Goal: Check status: Check status

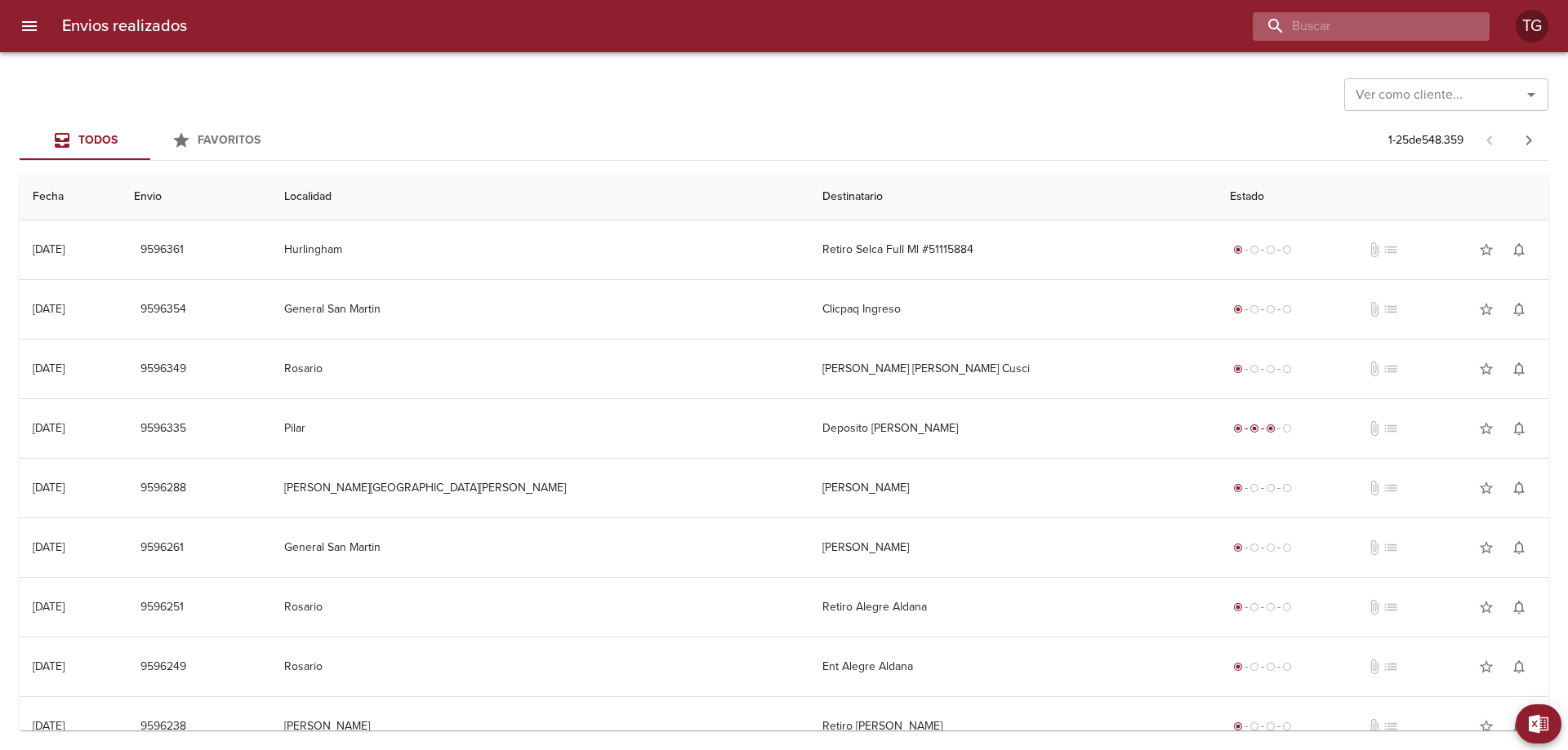
click at [1413, 31] on input "buscar" at bounding box center [1356, 26] width 209 height 28
drag, startPoint x: 1389, startPoint y: 33, endPoint x: 1085, endPoint y: 46, distance: 304.3
click at [1072, 41] on div "Envios realizados 9589 TG" at bounding box center [784, 26] width 1568 height 52
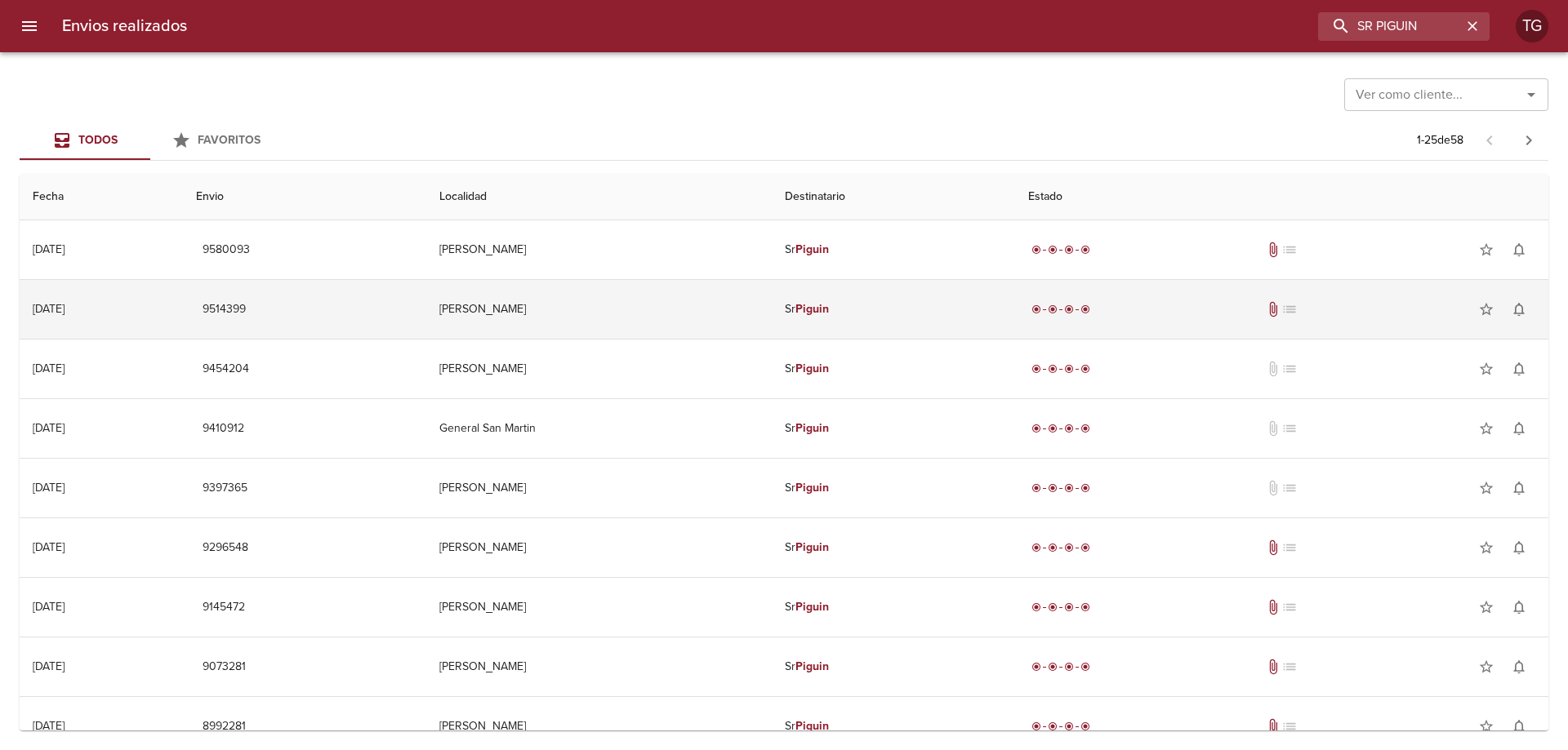
click at [543, 319] on td "[PERSON_NAME]" at bounding box center [598, 309] width 344 height 58
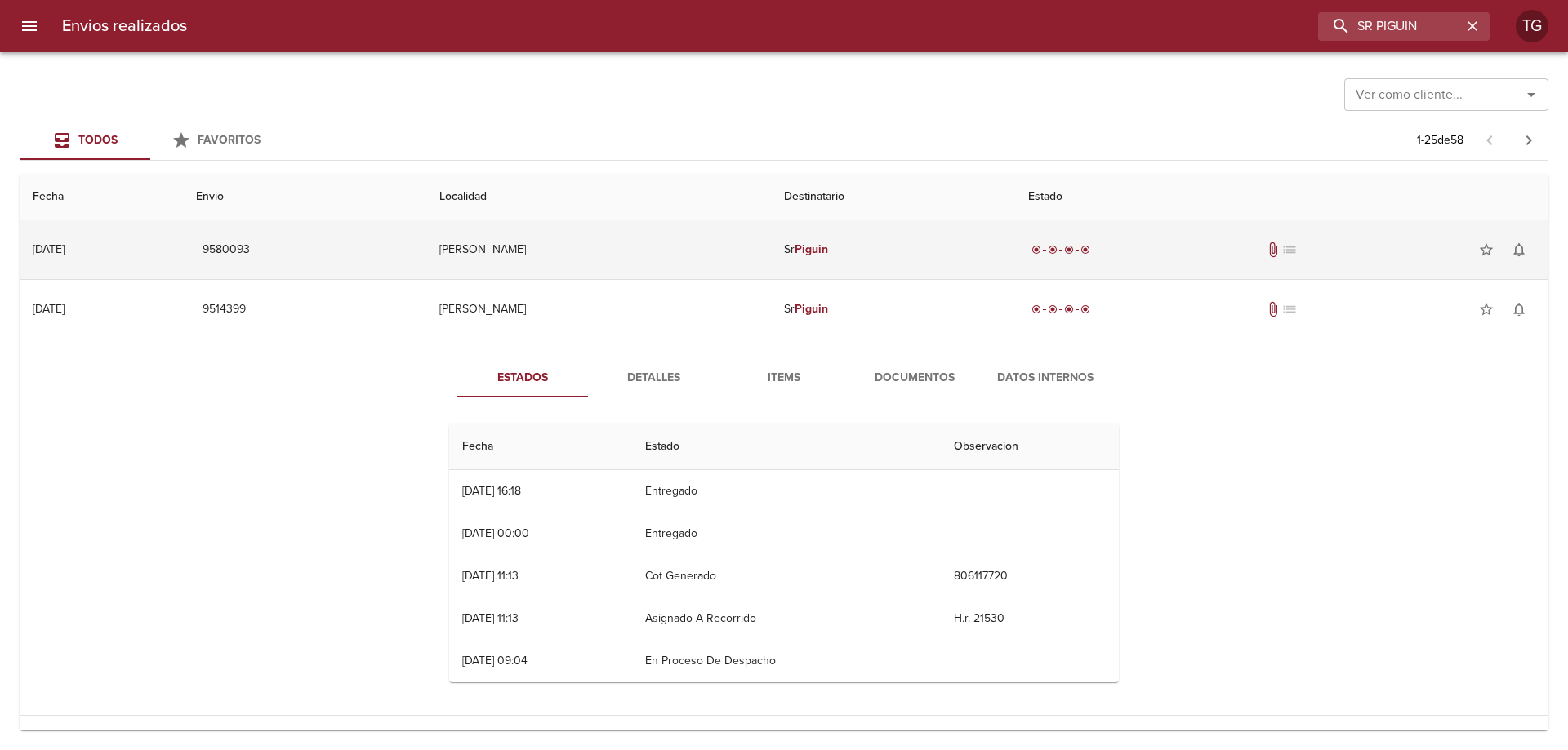
click at [705, 270] on td "[PERSON_NAME]" at bounding box center [598, 250] width 344 height 58
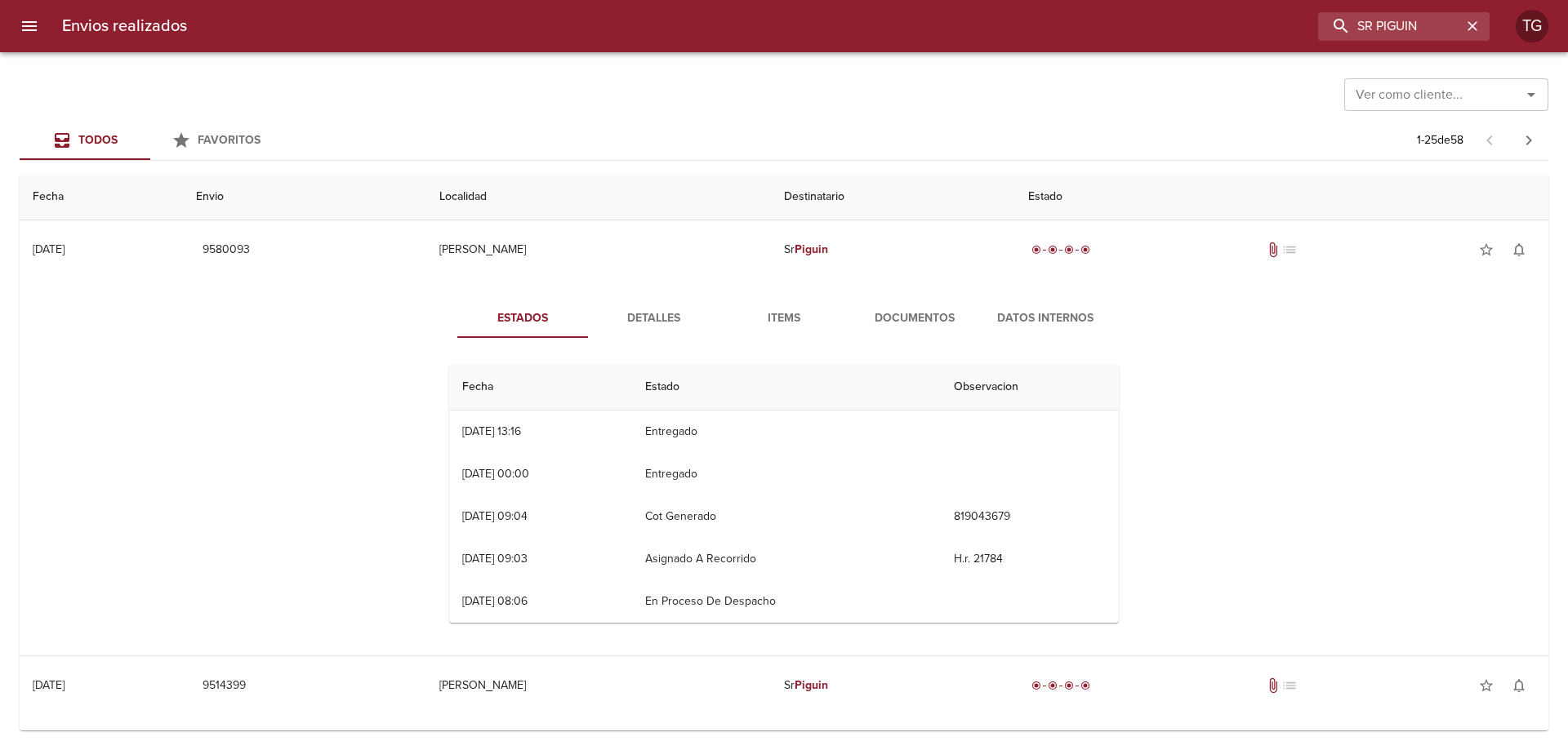
click at [925, 324] on span "Documentos" at bounding box center [915, 318] width 111 height 20
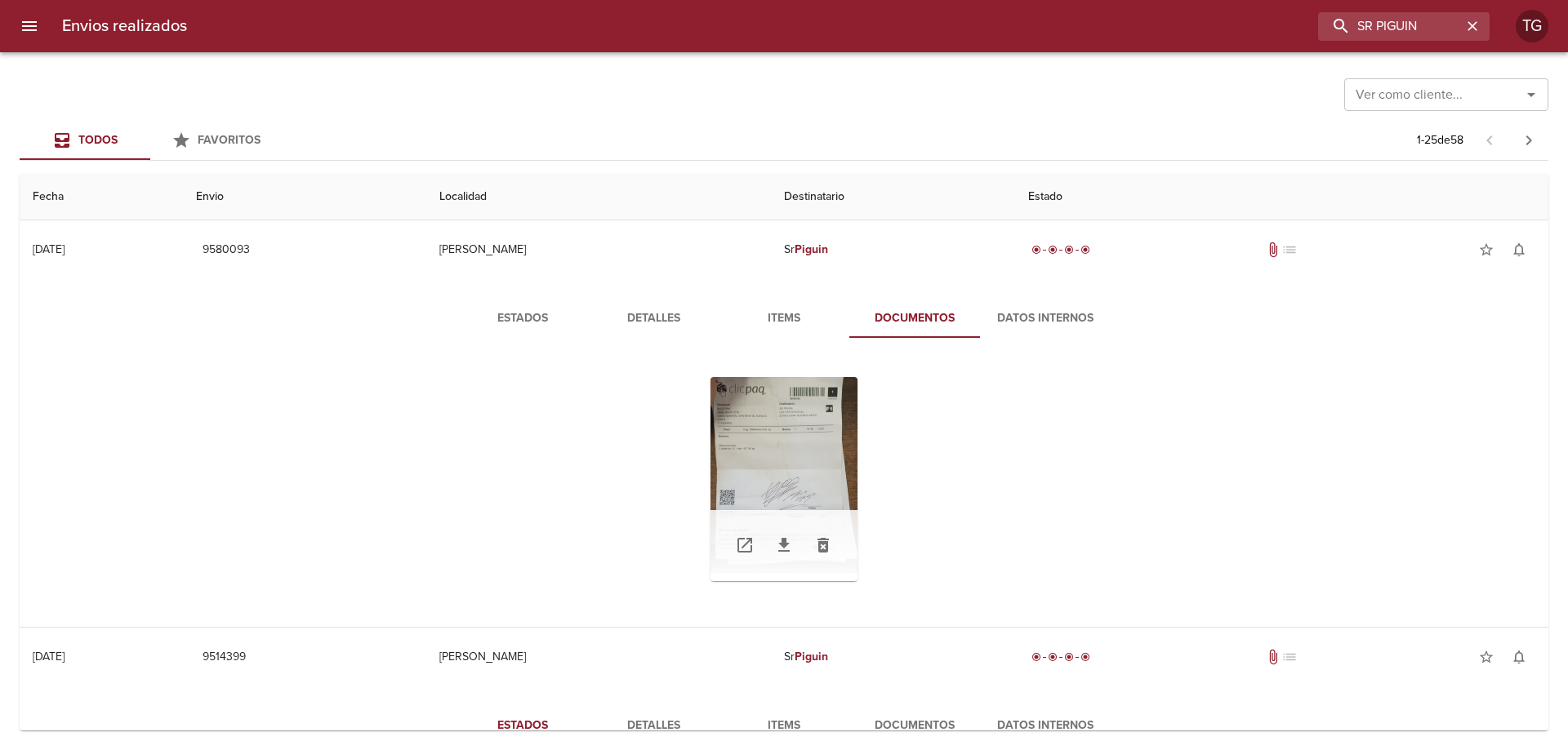
click at [806, 441] on div "Tabla de envíos del cliente" at bounding box center [784, 479] width 147 height 204
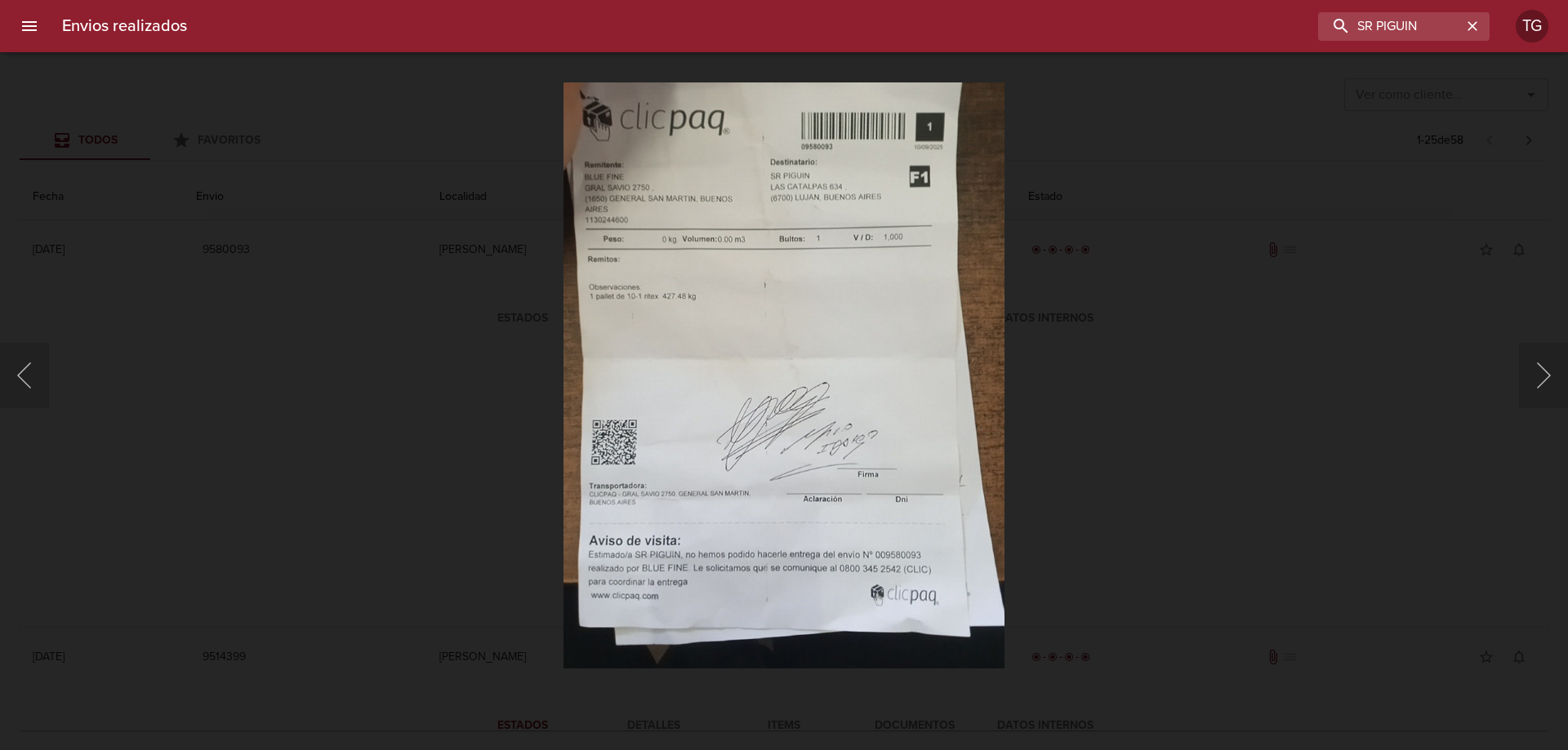
click at [1147, 354] on div "Lightbox" at bounding box center [784, 375] width 1568 height 750
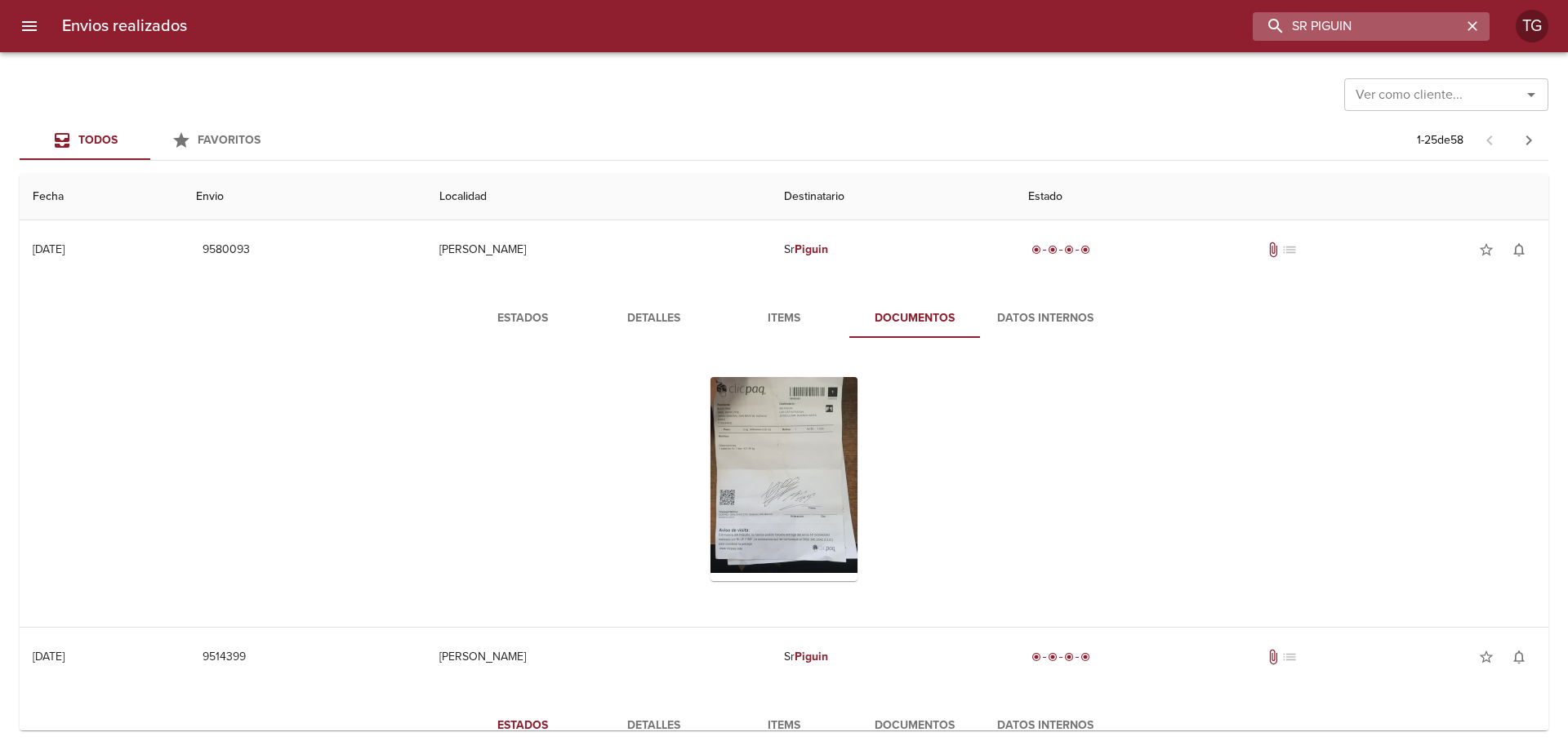
drag, startPoint x: 1417, startPoint y: 18, endPoint x: 1318, endPoint y: 31, distance: 99.8
click at [1318, 31] on input "SR PIGUIN" at bounding box center [1356, 26] width 209 height 28
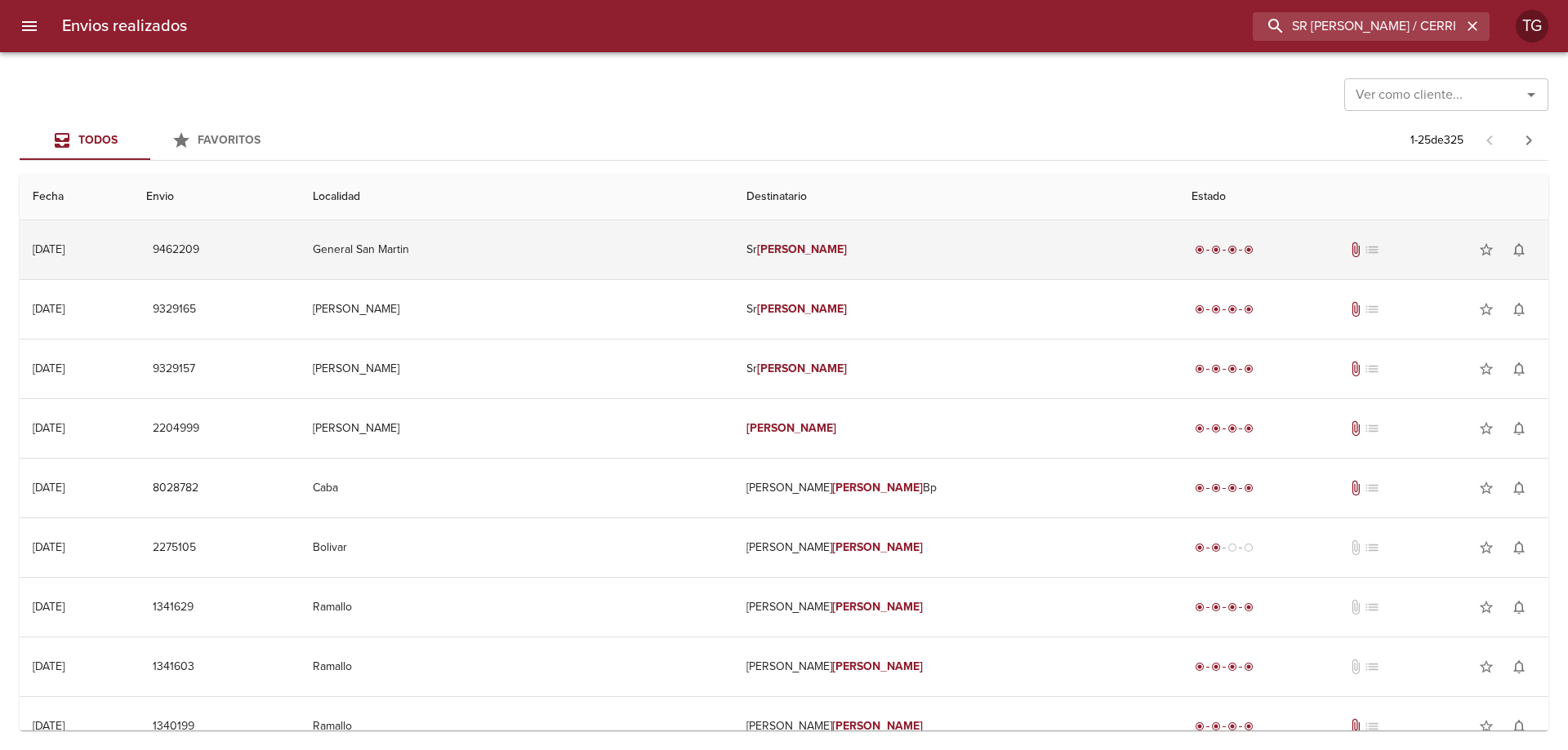
type input "SR [PERSON_NAME] / CERRINA"
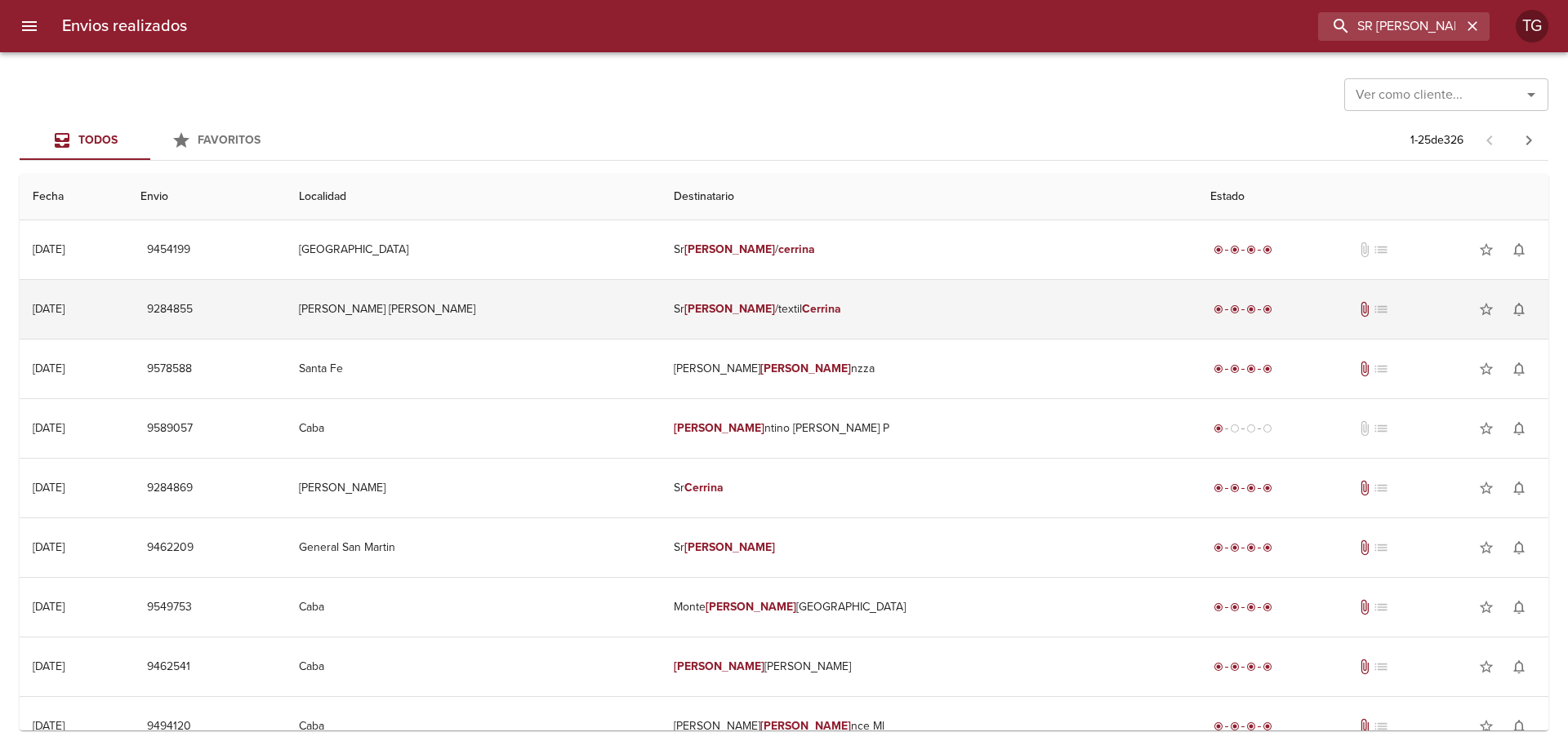
click at [589, 318] on td "[PERSON_NAME] [PERSON_NAME]" at bounding box center [473, 309] width 375 height 58
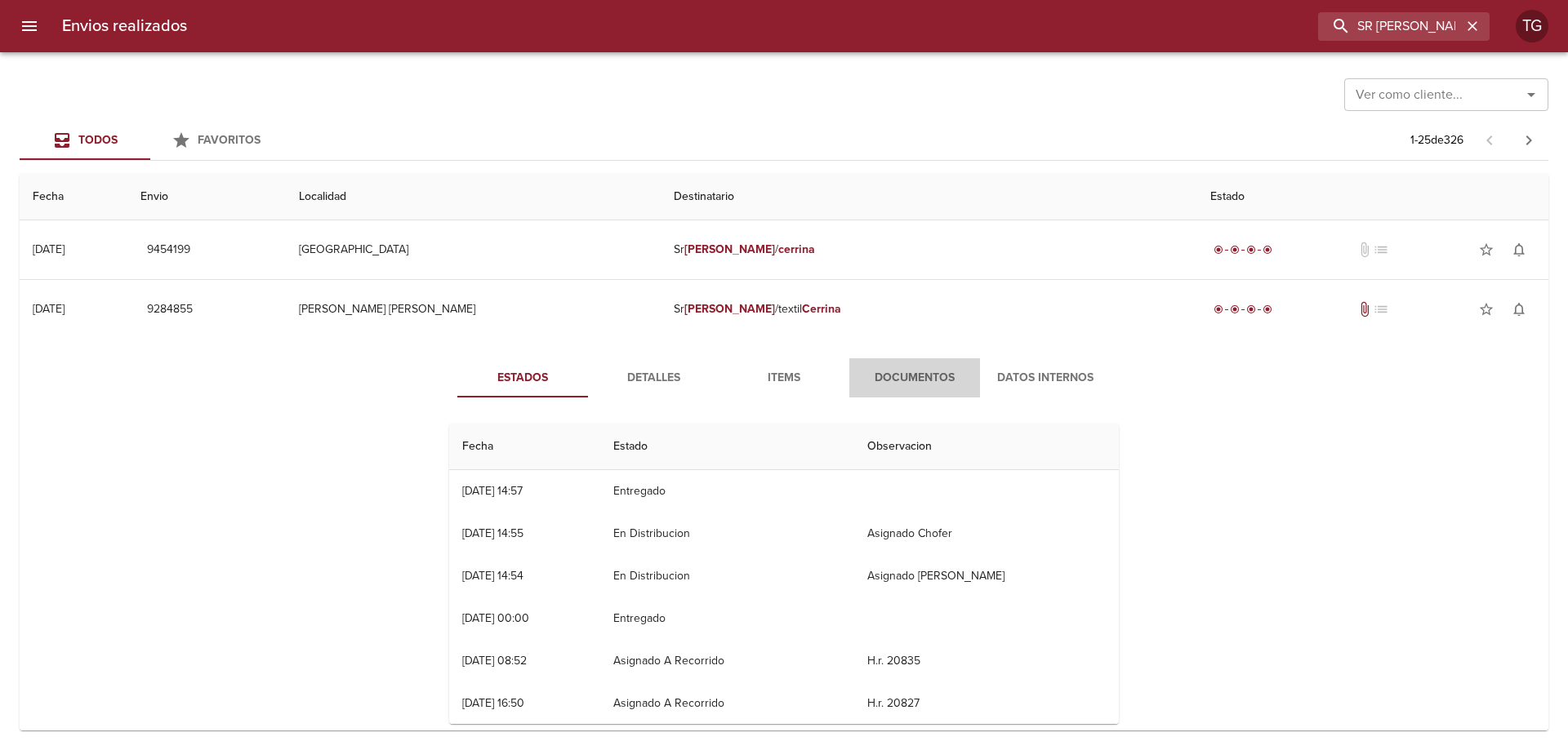
click at [903, 379] on span "Documentos" at bounding box center [915, 378] width 111 height 20
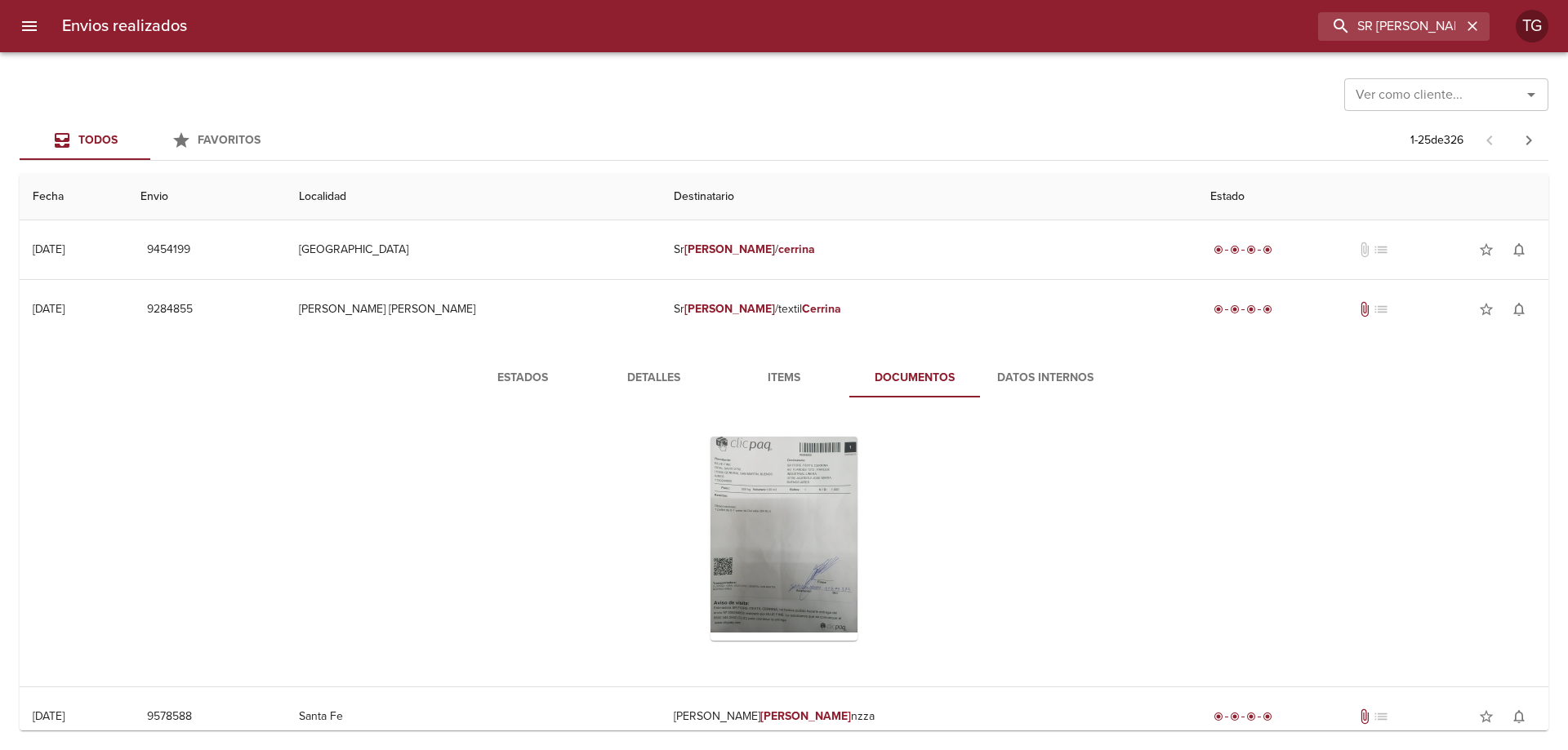
click at [654, 366] on button "Detalles" at bounding box center [653, 378] width 130 height 39
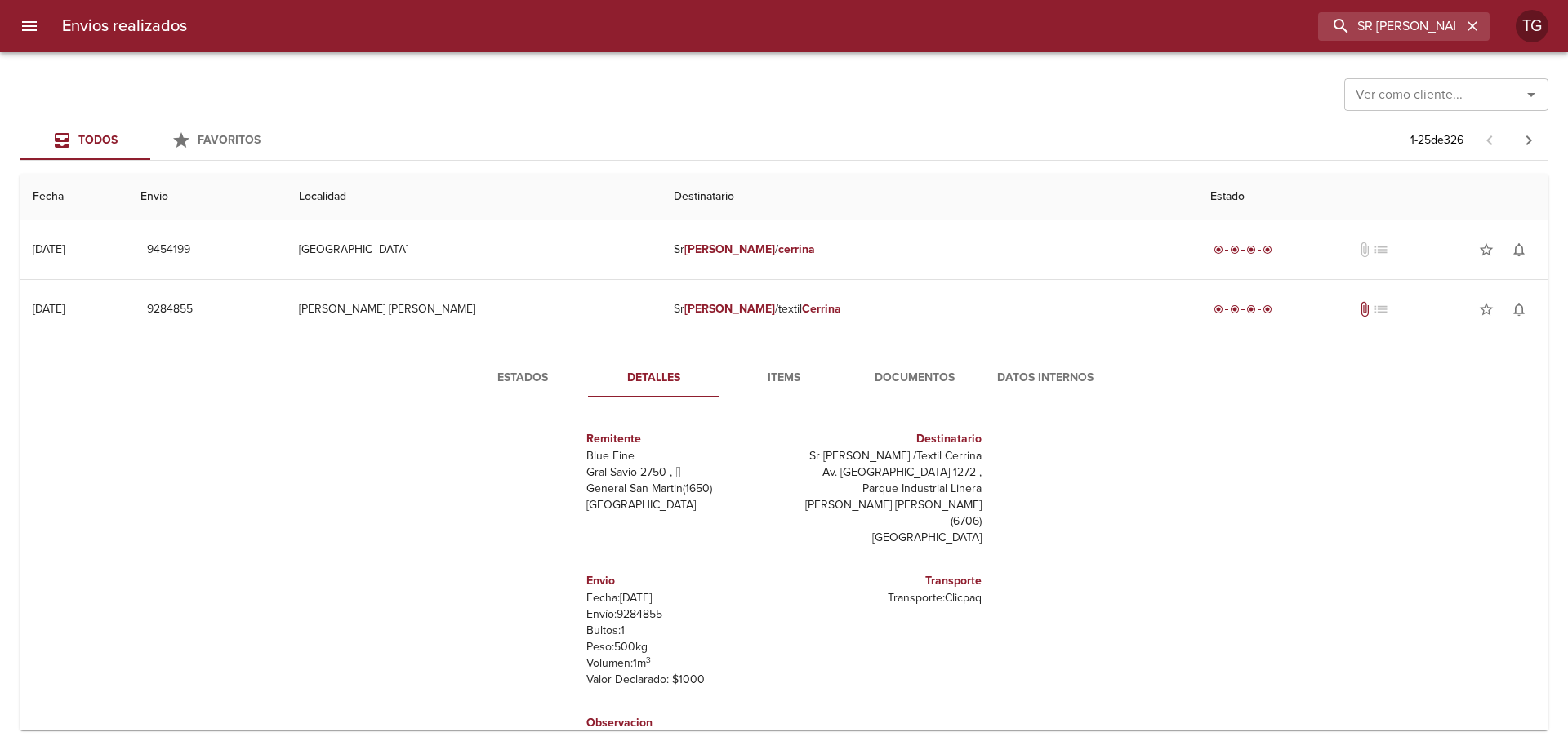
click at [905, 375] on span "Documentos" at bounding box center [915, 378] width 111 height 20
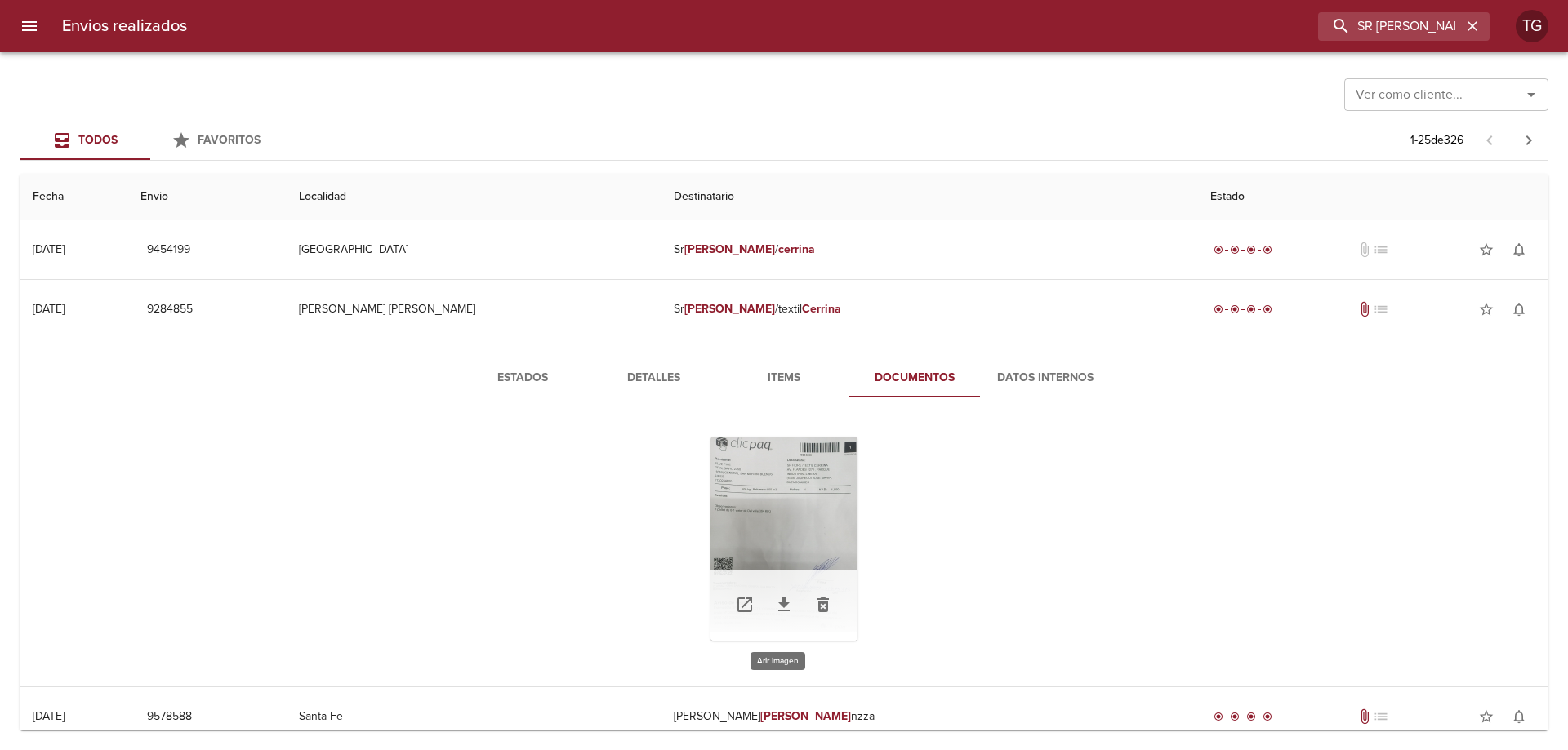
click at [827, 554] on div "Tabla de envíos del cliente" at bounding box center [784, 538] width 147 height 204
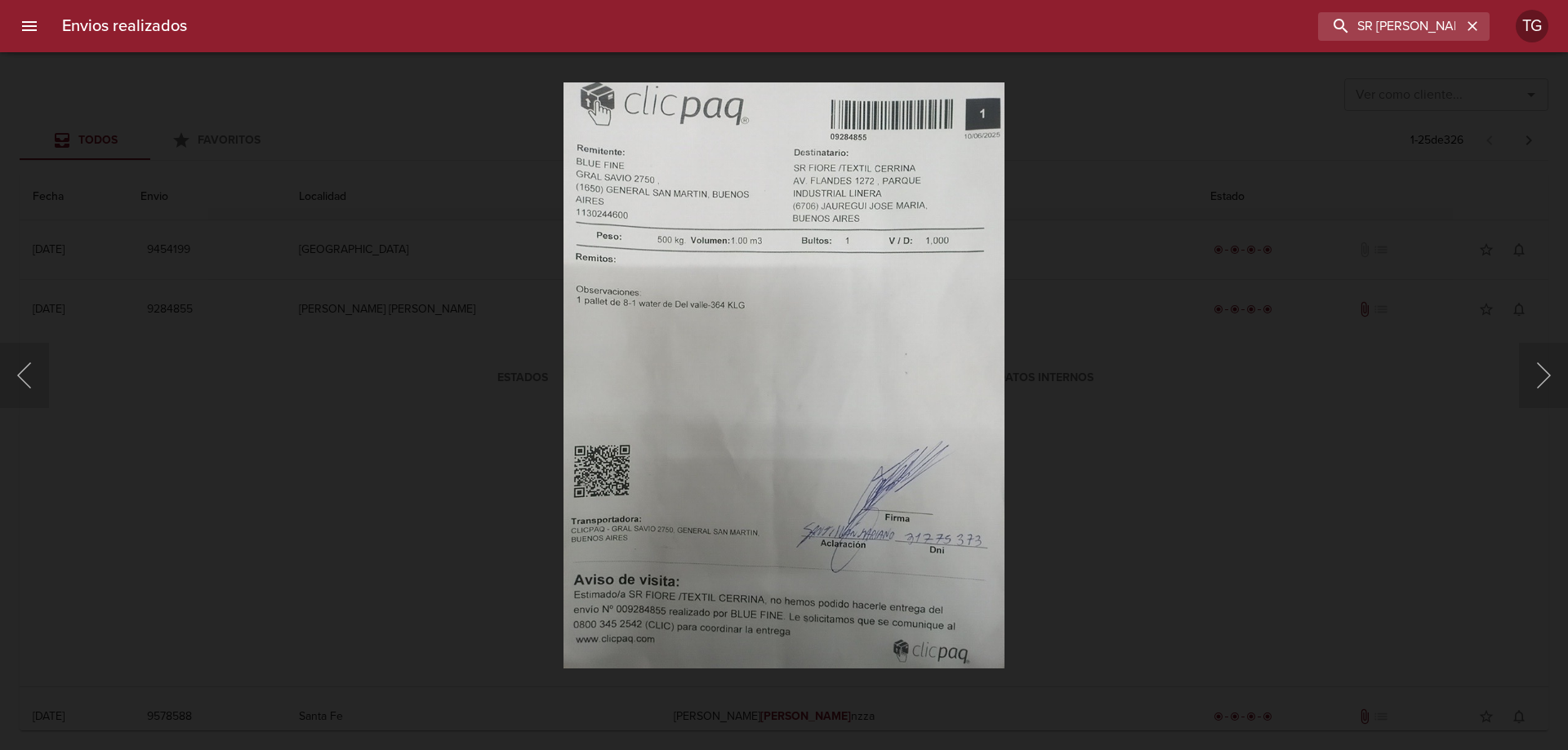
click at [1165, 461] on div "Lightbox" at bounding box center [784, 375] width 1568 height 750
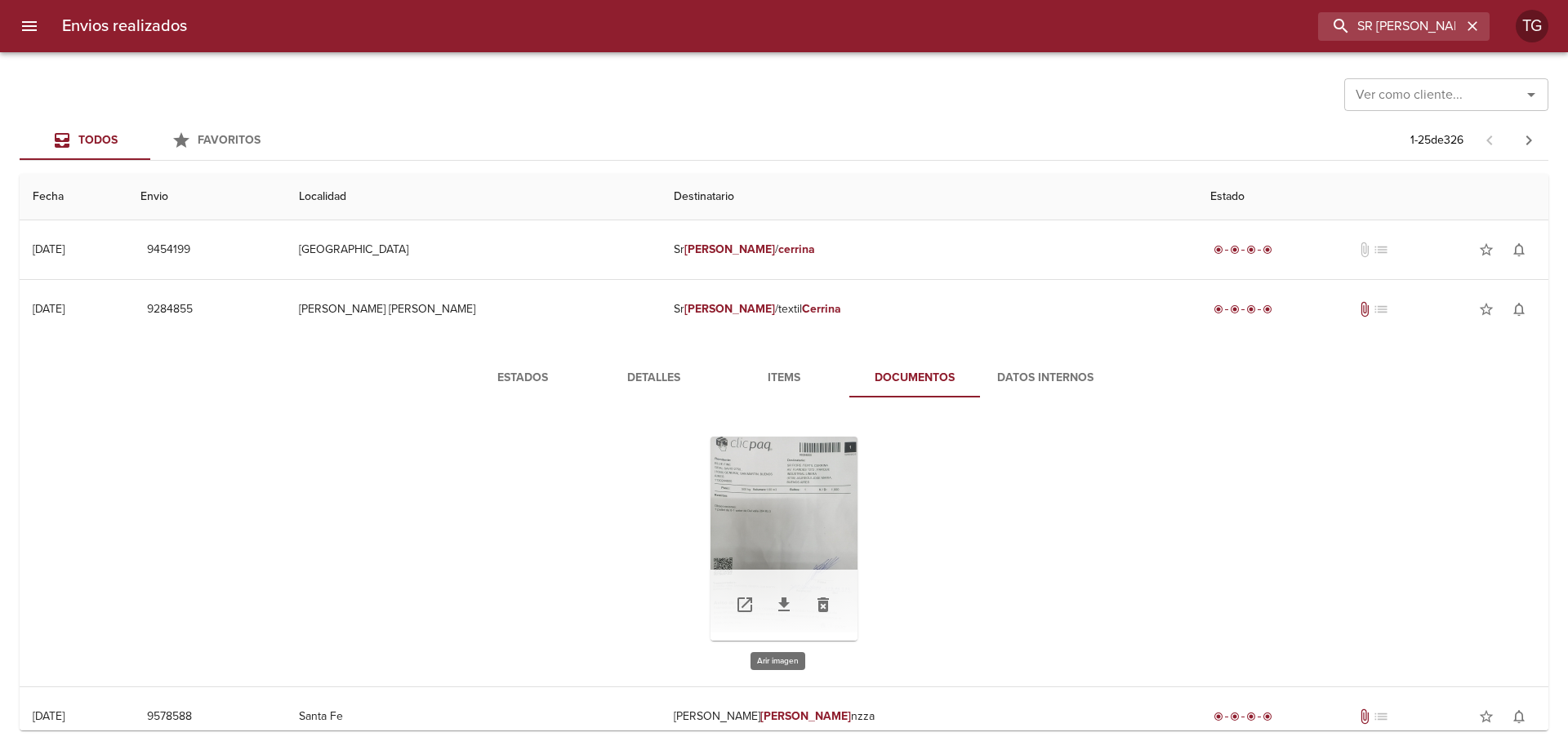
click at [771, 520] on div "Tabla de envíos del cliente" at bounding box center [784, 538] width 147 height 204
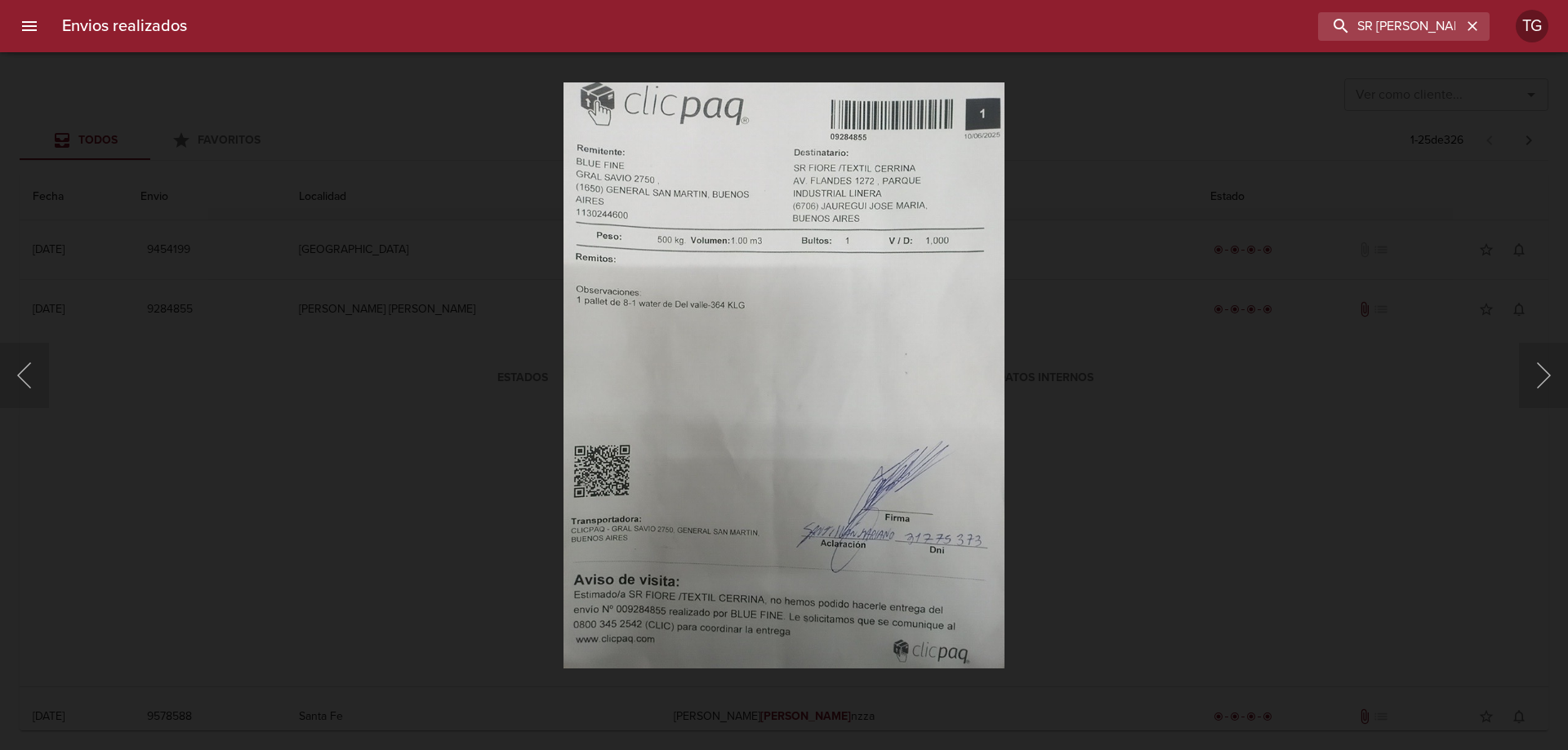
click at [1111, 394] on div "Lightbox" at bounding box center [784, 375] width 1568 height 750
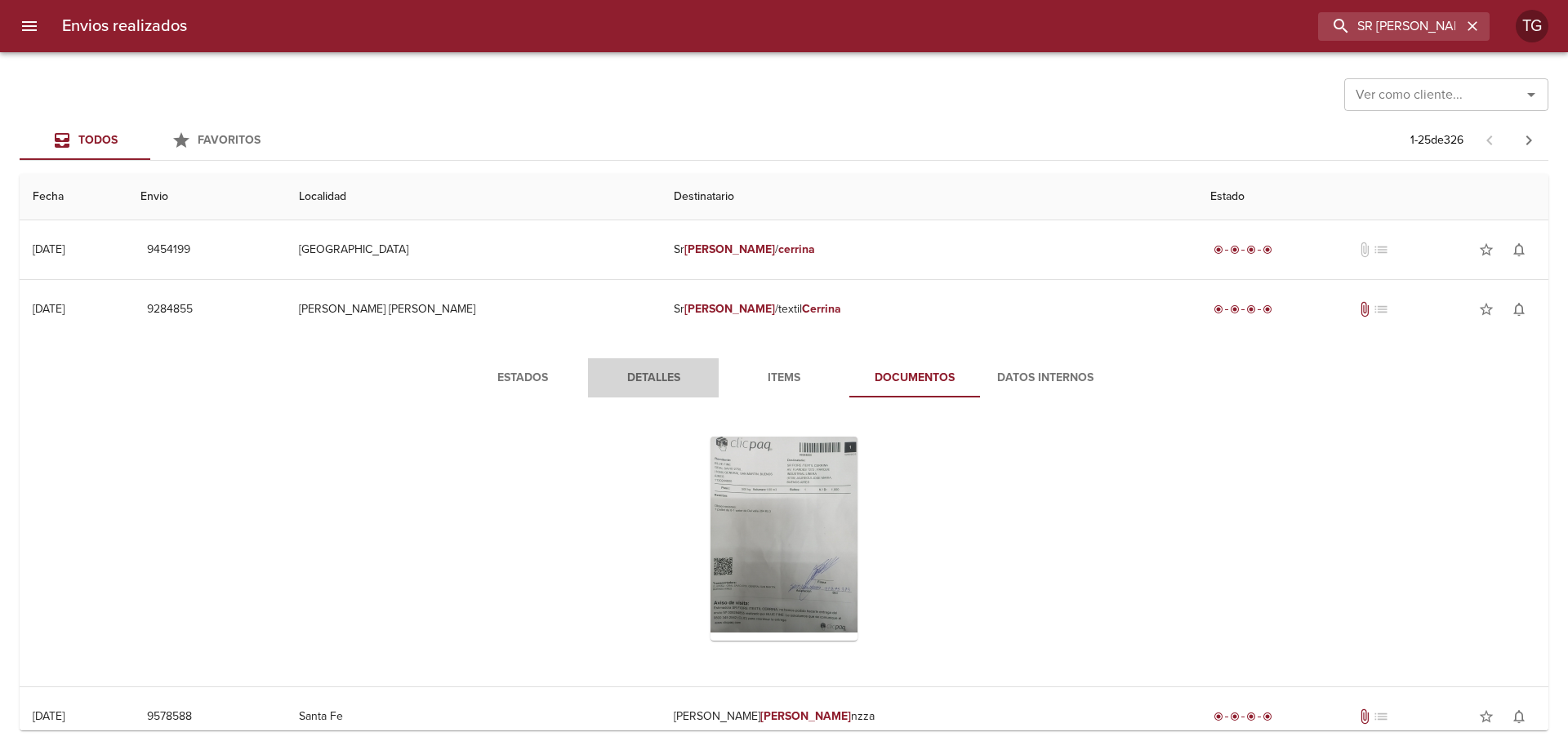
click at [612, 378] on span "Detalles" at bounding box center [653, 378] width 111 height 20
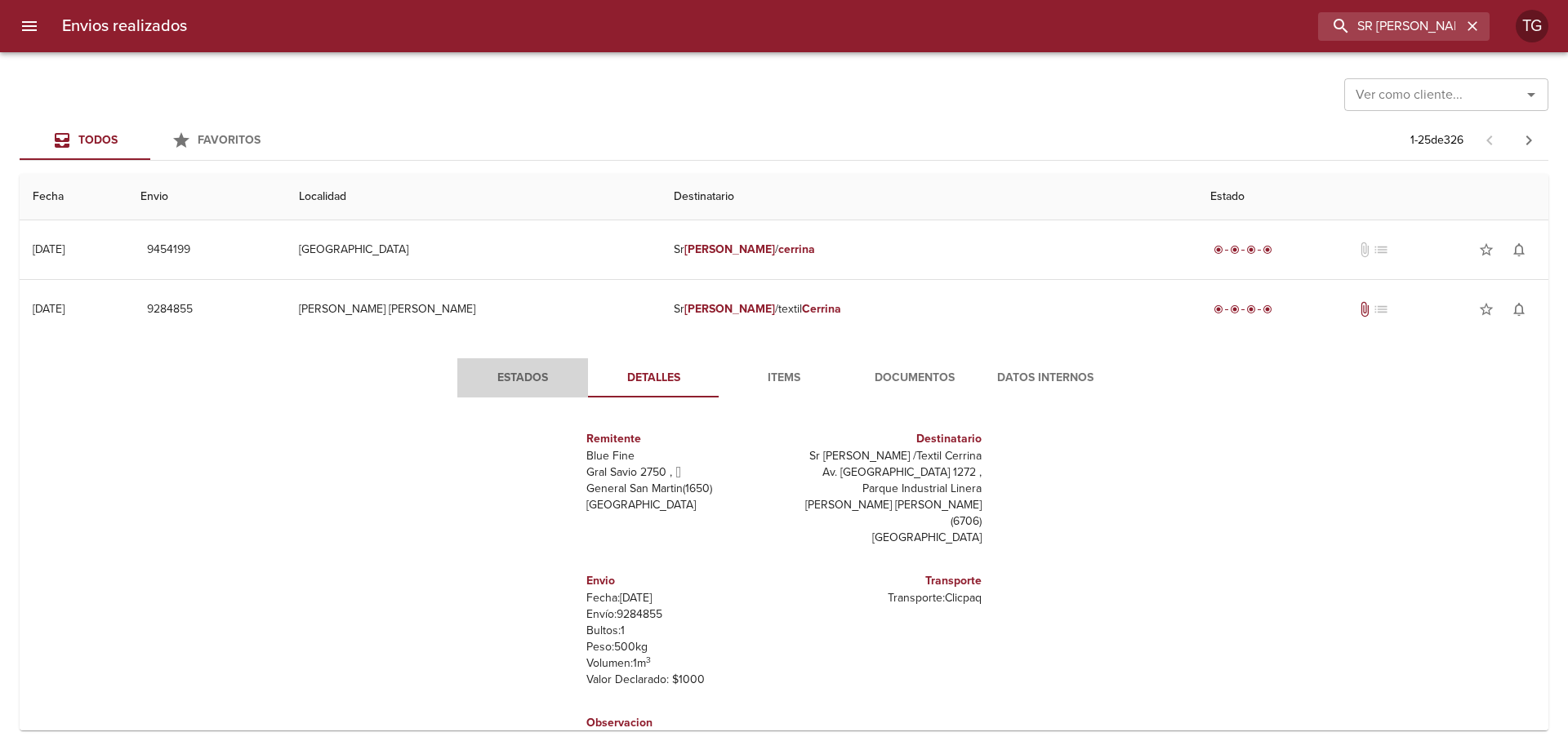
click at [523, 381] on span "Estados" at bounding box center [522, 378] width 111 height 20
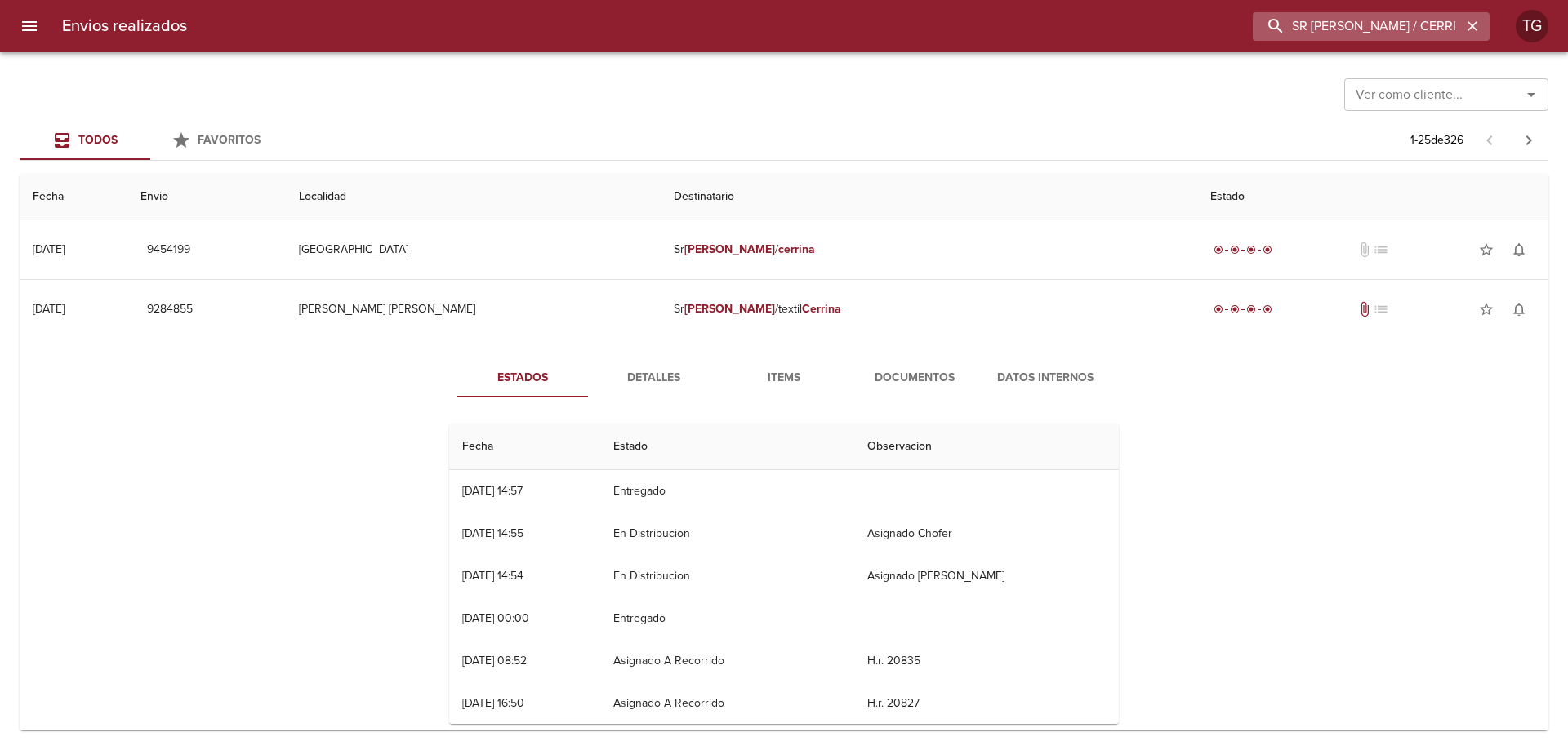
click at [1382, 14] on input "SR [PERSON_NAME] / CERRINA" at bounding box center [1356, 26] width 209 height 28
paste input "9440491"
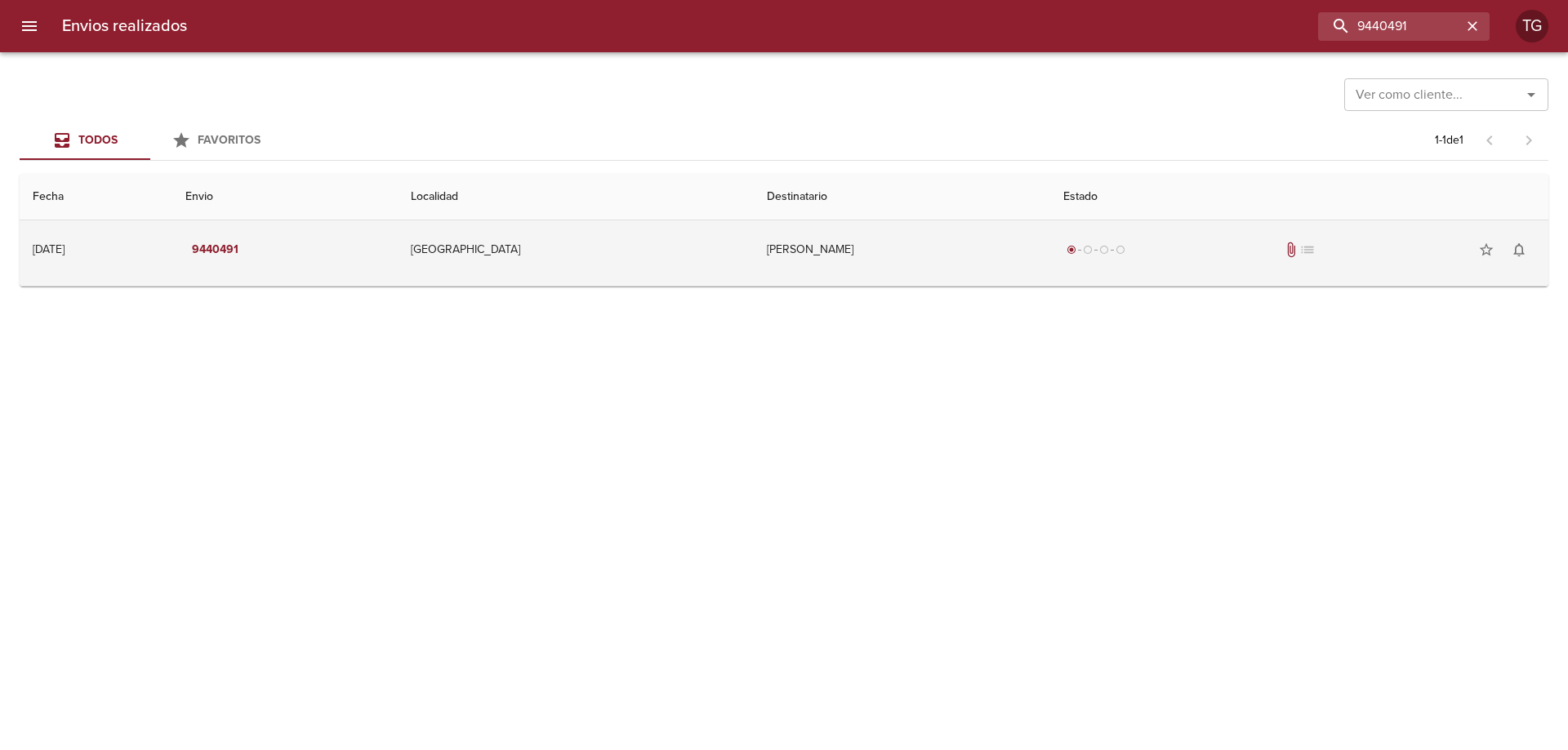
click at [1050, 231] on td "radio_button_checked radio_button_unchecked radio_button_unchecked radio_button…" at bounding box center [1299, 250] width 498 height 58
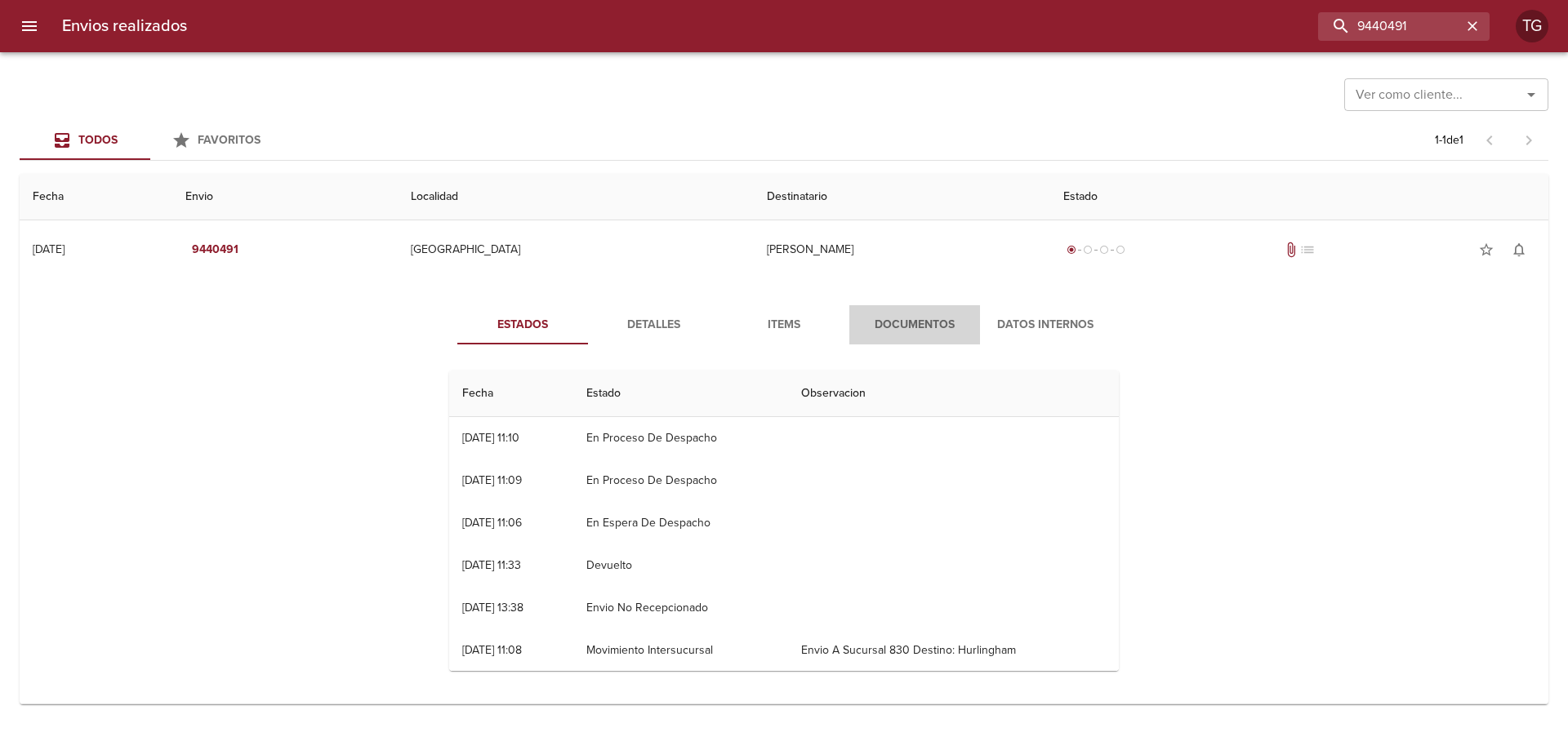
click at [900, 307] on button "Documentos" at bounding box center [914, 324] width 130 height 39
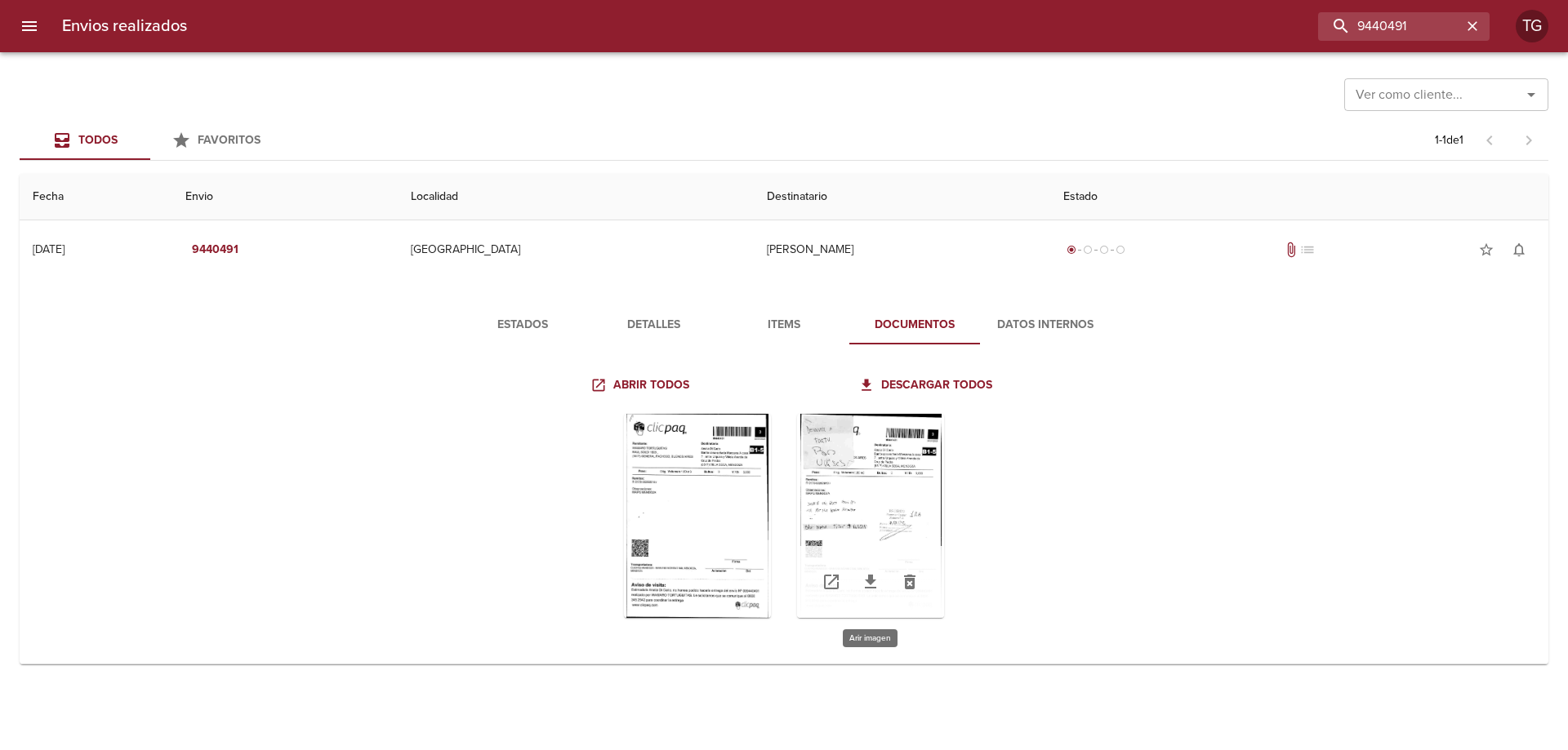
click at [856, 451] on div "Tabla de envíos del cliente" at bounding box center [870, 516] width 147 height 204
drag, startPoint x: 885, startPoint y: 467, endPoint x: 885, endPoint y: 457, distance: 10.0
click at [885, 457] on div "Tabla de envíos del cliente" at bounding box center [870, 516] width 147 height 204
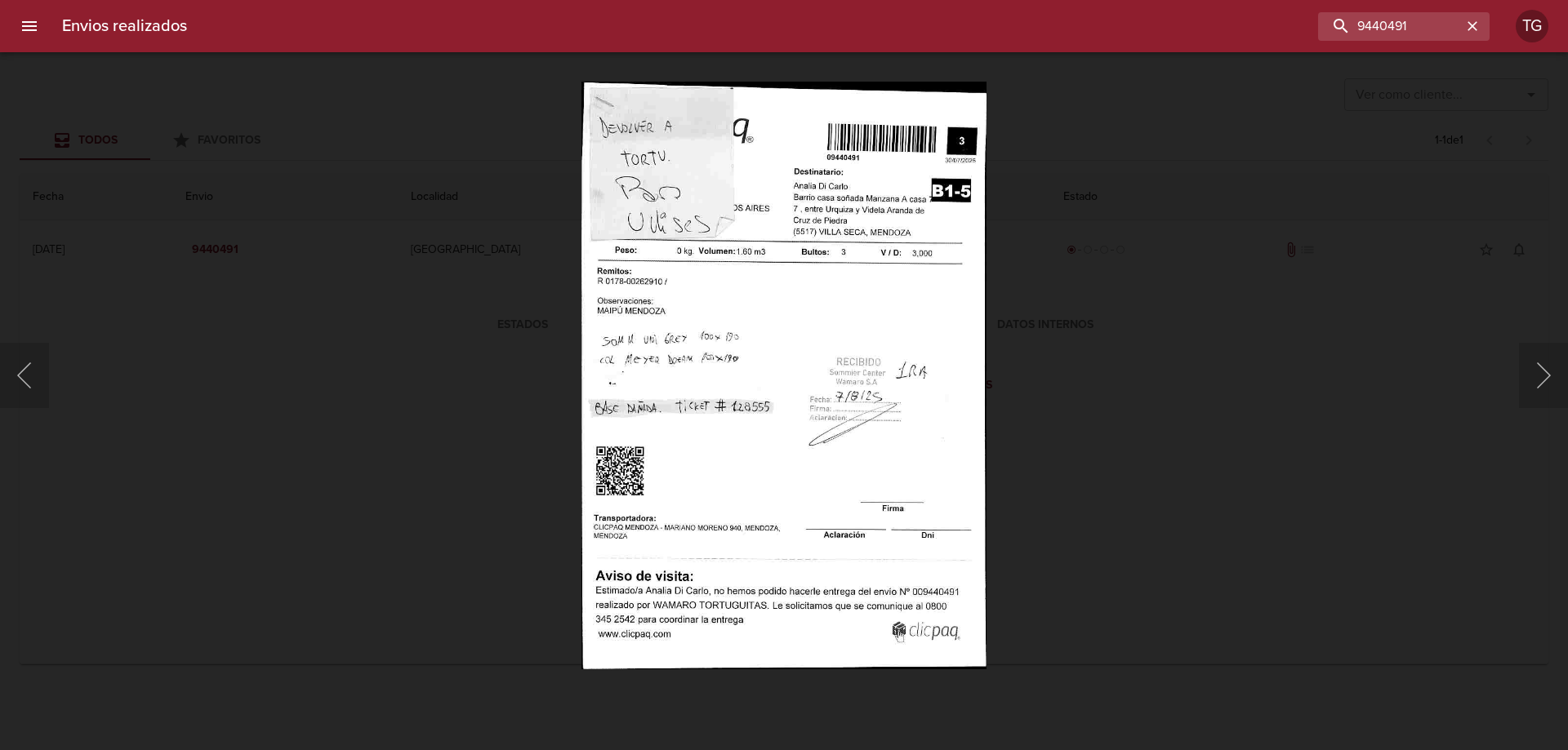
click at [1058, 507] on div "Lightbox" at bounding box center [784, 375] width 1568 height 750
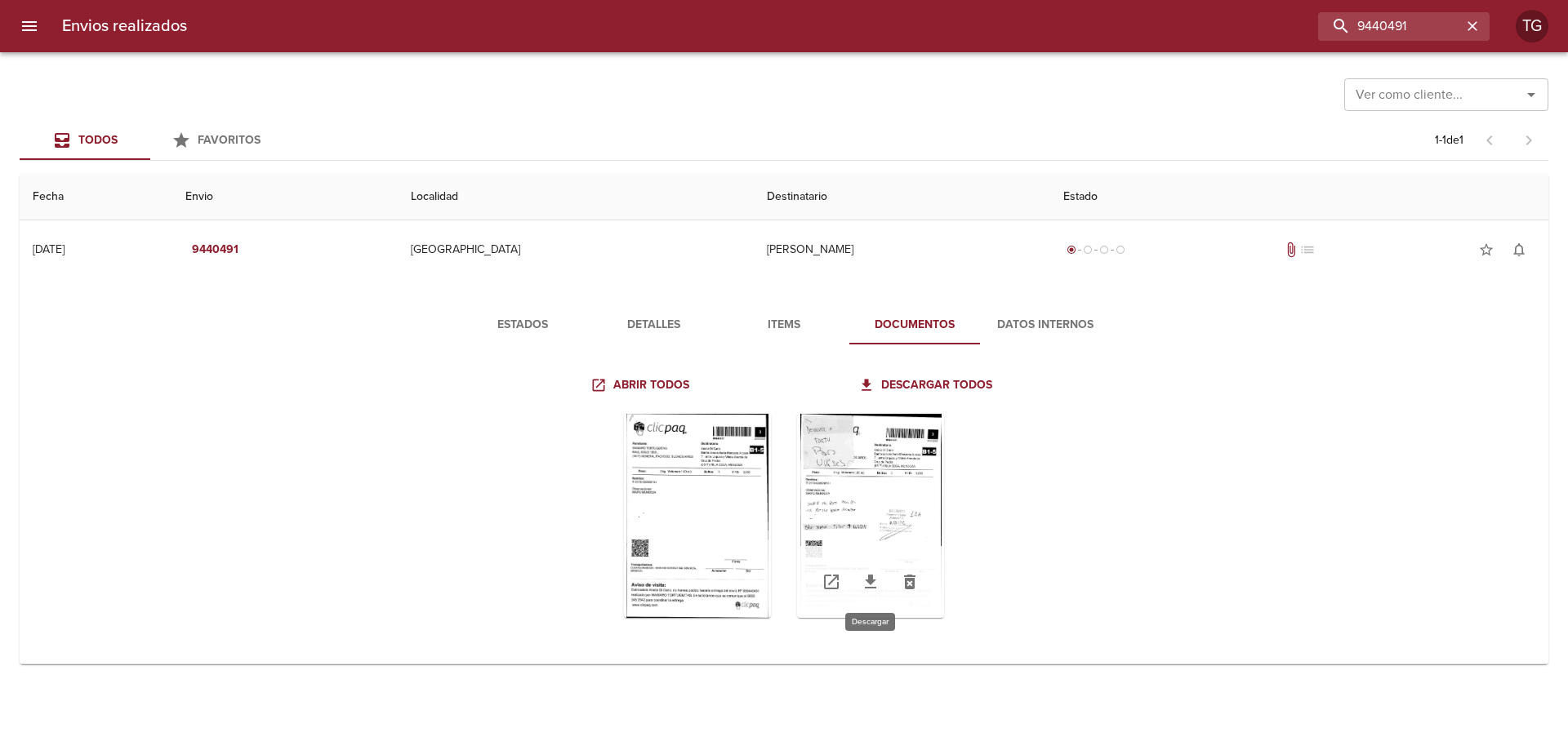
click at [872, 575] on icon "Tabla de envíos del cliente" at bounding box center [870, 581] width 12 height 14
drag, startPoint x: 1408, startPoint y: 22, endPoint x: 635, endPoint y: -5, distance: 773.5
click at [635, 0] on html "Envios realizados 9440491 TG Ver como cliente... Ver como cliente... Todos Favo…" at bounding box center [784, 0] width 1568 height 0
paste input "128029578"
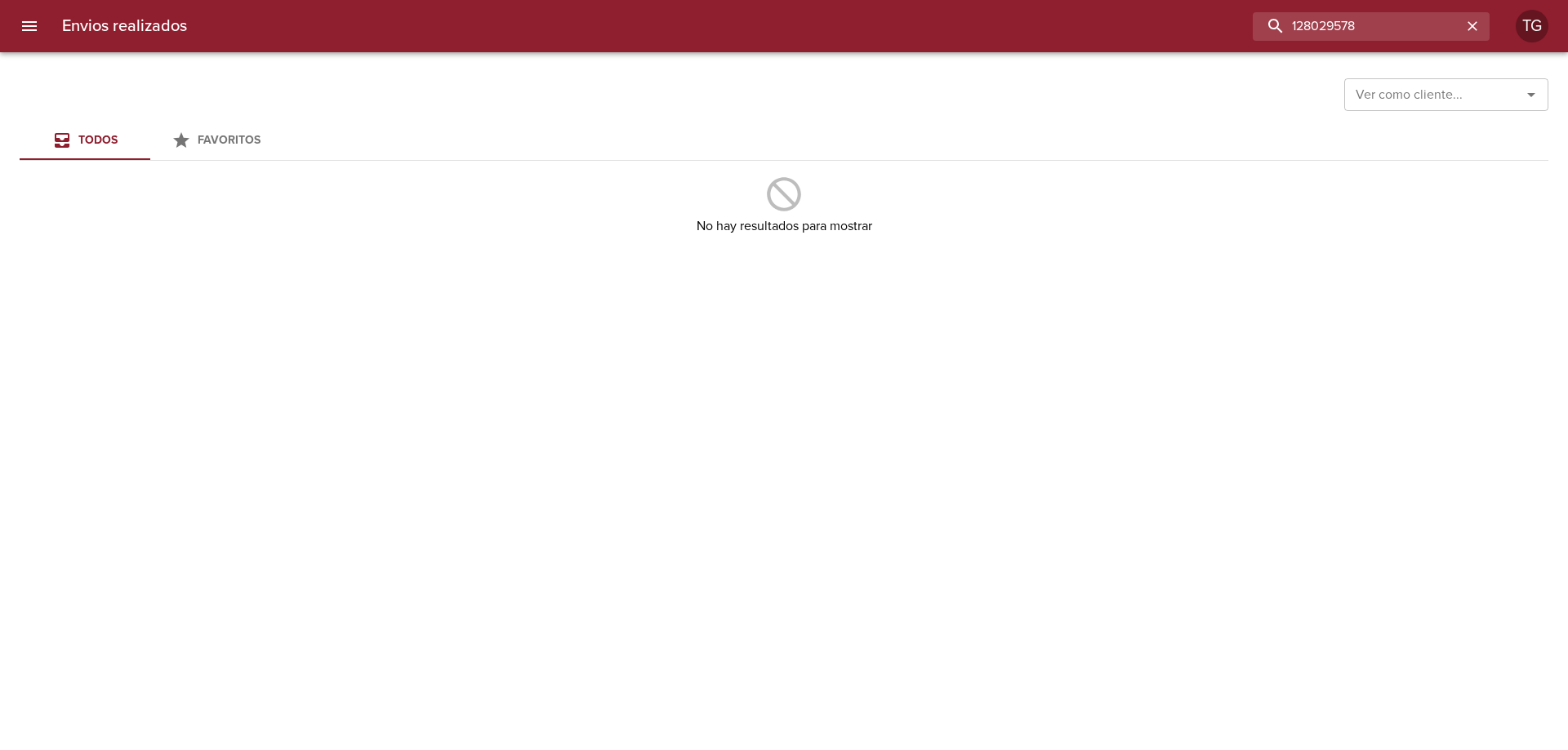
drag, startPoint x: 1425, startPoint y: 16, endPoint x: 1184, endPoint y: -7, distance: 242.1
click at [1184, 0] on html "Envios realizados 128029578 TG Ver como cliente... Ver como cliente... Todos Fa…" at bounding box center [784, 0] width 1568 height 0
click at [1355, 20] on input "128029578" at bounding box center [1356, 26] width 209 height 28
type input "res-128029578"
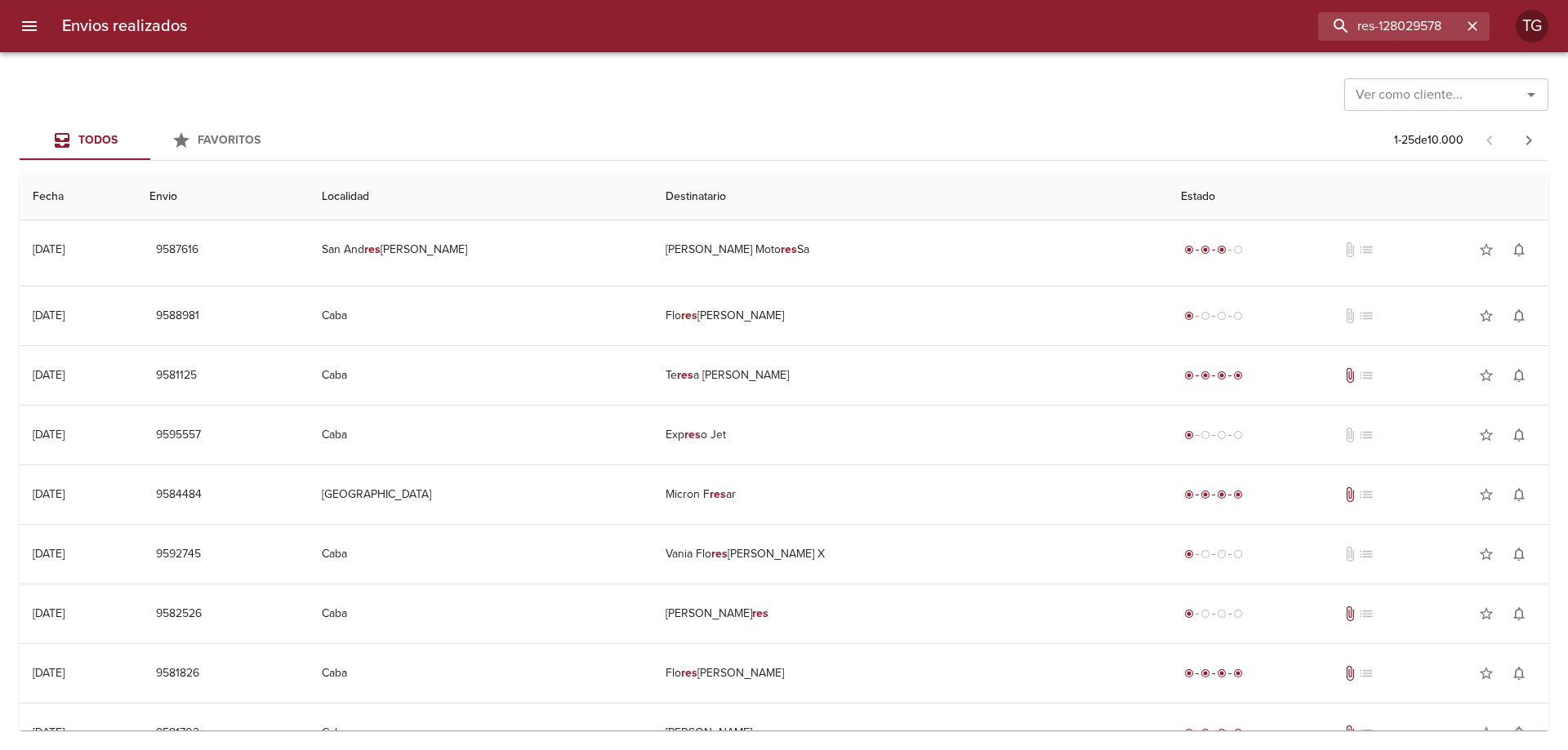
click at [1481, 91] on input "Ver como cliente..." at bounding box center [1421, 95] width 146 height 23
click at [1405, 128] on li "Fravega S A C I E I" at bounding box center [1446, 135] width 204 height 29
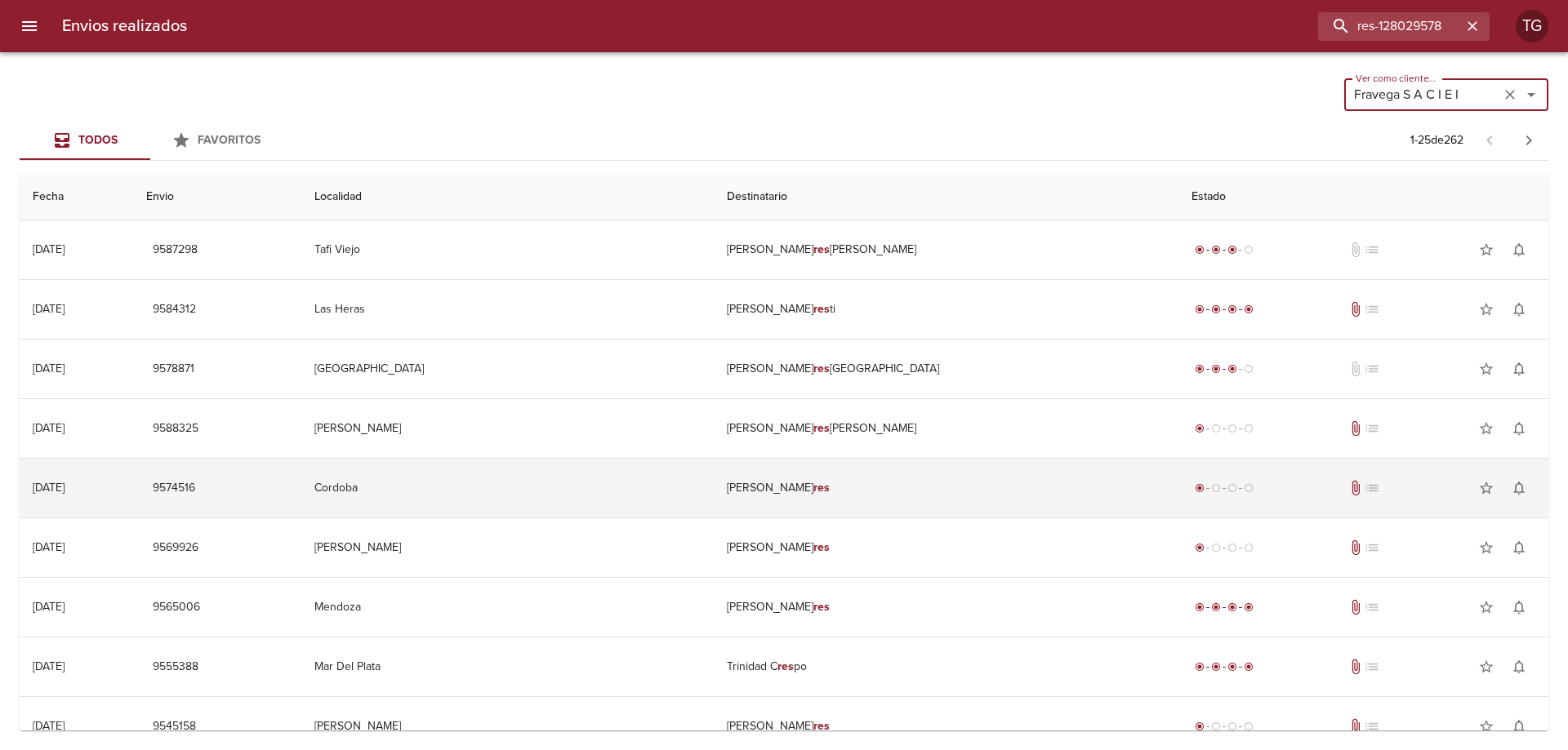
type input "Fravega S A C I E I"
